Goal: Task Accomplishment & Management: Manage account settings

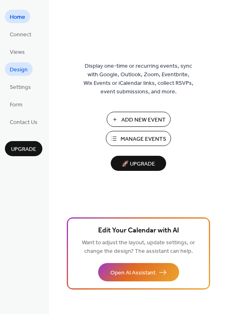
click at [18, 70] on span "Design" at bounding box center [19, 70] width 18 height 9
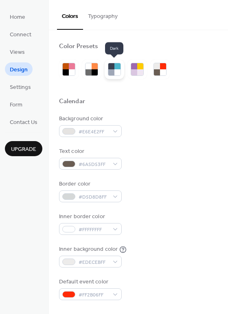
click at [118, 69] on div at bounding box center [117, 72] width 6 height 6
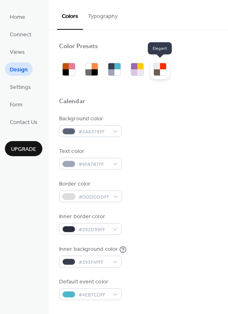
click at [160, 66] on div at bounding box center [163, 66] width 6 height 6
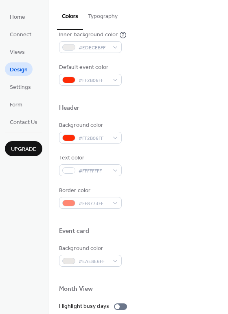
scroll to position [210, 0]
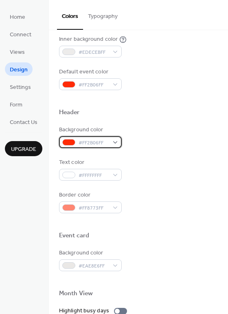
click at [95, 144] on span "#FF2B06FF" at bounding box center [94, 142] width 30 height 9
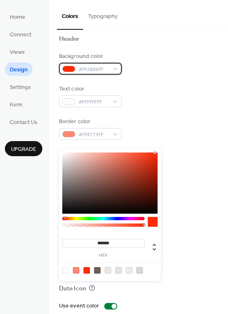
scroll to position [291, 0]
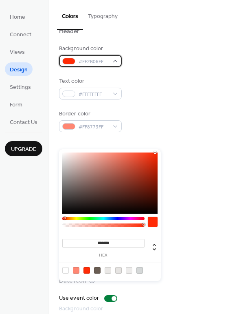
click at [64, 59] on div at bounding box center [68, 61] width 13 height 7
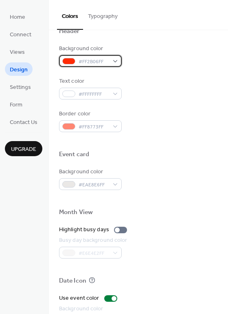
click at [64, 59] on div at bounding box center [68, 61] width 13 height 7
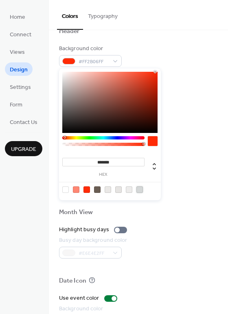
click at [140, 191] on div at bounding box center [139, 189] width 7 height 7
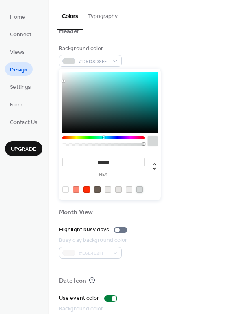
click at [118, 138] on div at bounding box center [103, 137] width 82 height 3
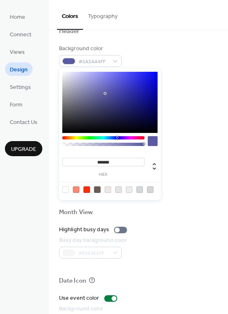
click at [105, 93] on div at bounding box center [109, 102] width 95 height 61
click at [126, 79] on div at bounding box center [109, 102] width 95 height 61
click at [150, 79] on div at bounding box center [109, 102] width 95 height 61
click at [92, 137] on div at bounding box center [103, 137] width 82 height 3
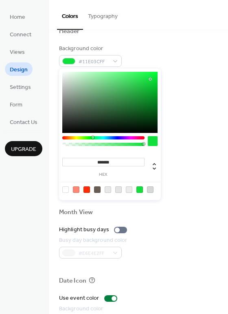
click at [151, 102] on div at bounding box center [109, 102] width 95 height 61
click at [127, 76] on div at bounding box center [109, 102] width 95 height 61
click at [75, 137] on div at bounding box center [103, 137] width 82 height 3
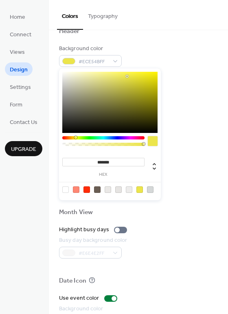
click at [152, 101] on div at bounding box center [109, 102] width 95 height 61
click at [120, 98] on div at bounding box center [109, 102] width 95 height 61
click at [155, 84] on div at bounding box center [109, 102] width 95 height 61
click at [159, 75] on div "******* hex" at bounding box center [110, 134] width 102 height 132
click at [155, 74] on div at bounding box center [109, 102] width 95 height 61
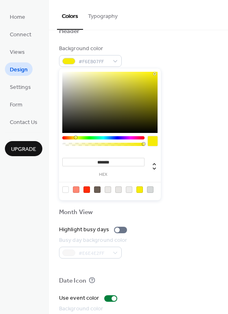
click at [153, 187] on div at bounding box center [150, 189] width 7 height 7
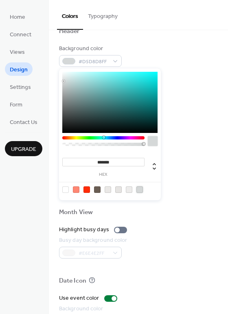
type input "*******"
click at [64, 99] on div at bounding box center [109, 102] width 95 height 61
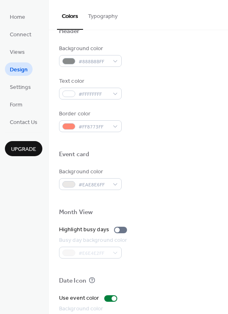
click at [200, 69] on div "Background color #888B8BFF Text color #FFFFFFFF Border color #FF8773FF" at bounding box center [138, 88] width 159 height 88
click at [68, 127] on div at bounding box center [68, 126] width 13 height 7
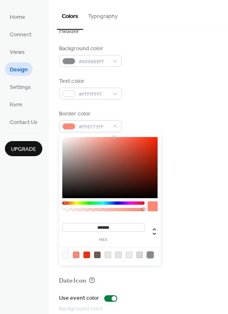
click at [148, 253] on div at bounding box center [150, 254] width 7 height 7
type input "*******"
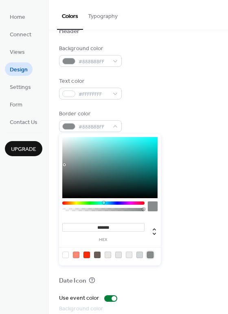
click at [182, 162] on div at bounding box center [138, 164] width 159 height 7
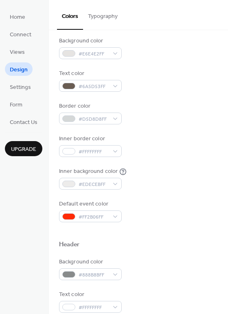
scroll to position [77, 0]
click at [96, 218] on span "#FF2B06FF" at bounding box center [94, 217] width 30 height 9
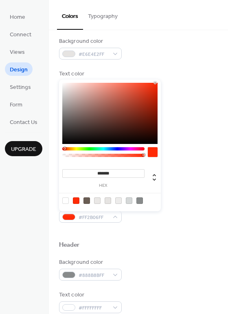
click at [140, 202] on div at bounding box center [139, 200] width 7 height 7
type input "*******"
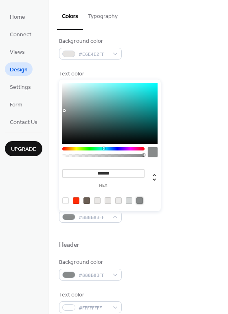
click at [149, 235] on div at bounding box center [138, 231] width 159 height 18
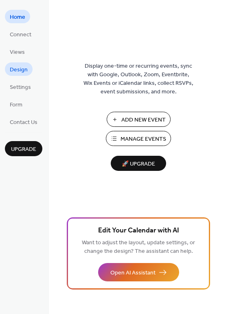
click at [21, 72] on span "Design" at bounding box center [19, 70] width 18 height 9
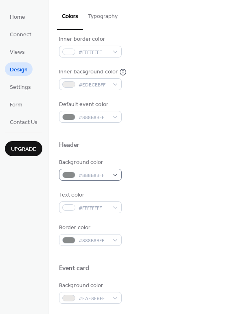
scroll to position [178, 0]
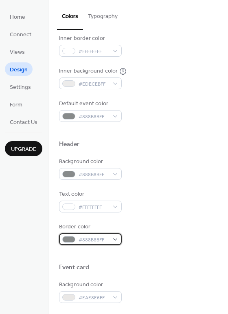
click at [108, 238] on div "#888B8BFF" at bounding box center [90, 239] width 63 height 12
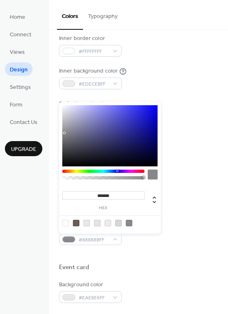
click at [115, 171] on div at bounding box center [103, 170] width 82 height 3
click at [153, 149] on div at bounding box center [109, 135] width 95 height 61
click at [151, 137] on div at bounding box center [109, 135] width 95 height 61
click at [130, 222] on div at bounding box center [129, 222] width 7 height 7
type input "*******"
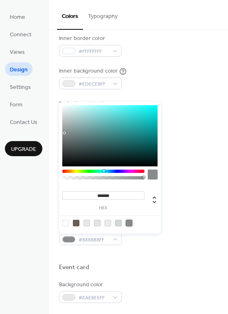
click at [176, 208] on div "Text color #FFFFFFFF" at bounding box center [138, 201] width 159 height 22
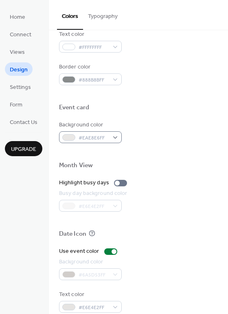
scroll to position [348, 0]
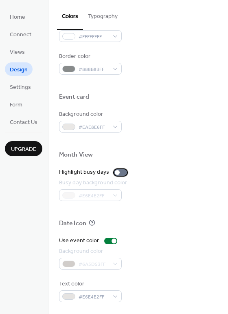
click at [118, 171] on div at bounding box center [120, 172] width 13 height 7
click at [118, 172] on div at bounding box center [120, 172] width 13 height 7
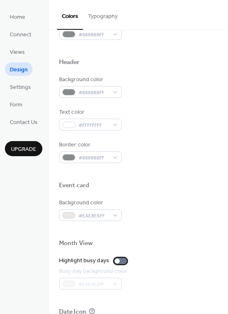
scroll to position [259, 0]
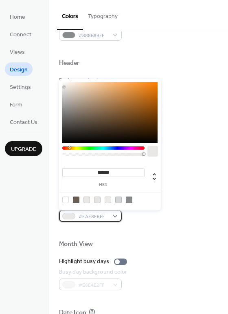
click at [99, 212] on span "#EAE8E6FF" at bounding box center [94, 216] width 30 height 9
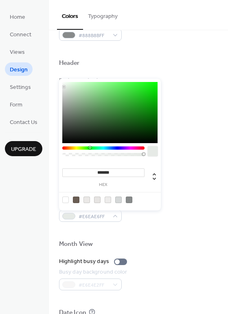
click at [88, 149] on div at bounding box center [103, 147] width 82 height 3
click at [122, 117] on div at bounding box center [109, 112] width 95 height 61
type input "*******"
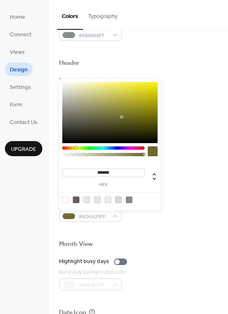
click at [75, 148] on div at bounding box center [103, 147] width 82 height 3
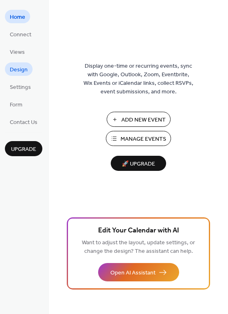
click at [21, 68] on span "Design" at bounding box center [19, 70] width 18 height 9
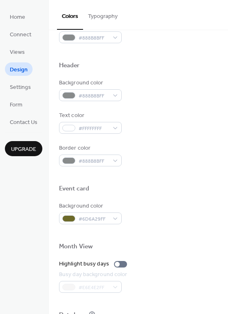
scroll to position [348, 0]
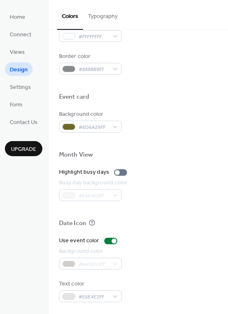
click at [101, 133] on div at bounding box center [138, 141] width 159 height 18
click at [97, 127] on span "#6D6A29FF" at bounding box center [94, 127] width 30 height 9
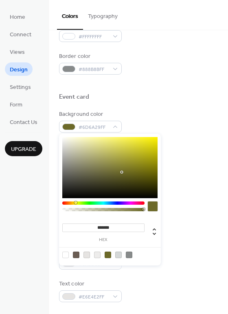
click at [144, 203] on div at bounding box center [103, 202] width 82 height 3
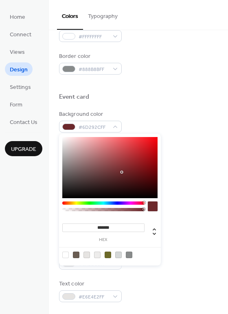
click at [148, 140] on div at bounding box center [109, 167] width 95 height 61
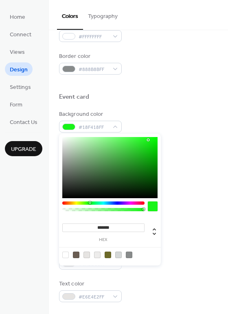
click at [90, 202] on div at bounding box center [103, 202] width 82 height 3
click at [154, 149] on div at bounding box center [109, 167] width 95 height 61
click at [156, 160] on div at bounding box center [109, 167] width 95 height 61
click at [137, 157] on div at bounding box center [109, 167] width 95 height 61
click at [133, 145] on div at bounding box center [109, 167] width 95 height 61
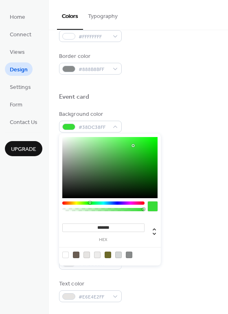
click at [131, 153] on div at bounding box center [109, 167] width 95 height 61
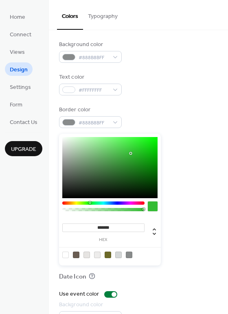
scroll to position [297, 0]
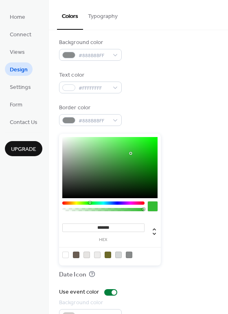
click at [118, 204] on body "Home Connect Views Design Settings Form Contact Us Upgrade Design Upgrade Color…" at bounding box center [114, 157] width 228 height 314
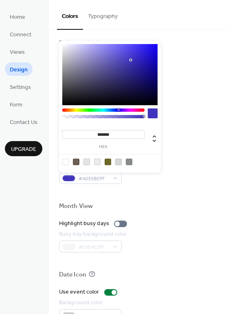
click at [136, 47] on div at bounding box center [109, 74] width 95 height 61
click at [118, 47] on div at bounding box center [109, 74] width 95 height 61
click at [142, 99] on div at bounding box center [109, 74] width 95 height 61
click at [66, 161] on div at bounding box center [65, 161] width 7 height 7
type input "*******"
